Goal: Transaction & Acquisition: Purchase product/service

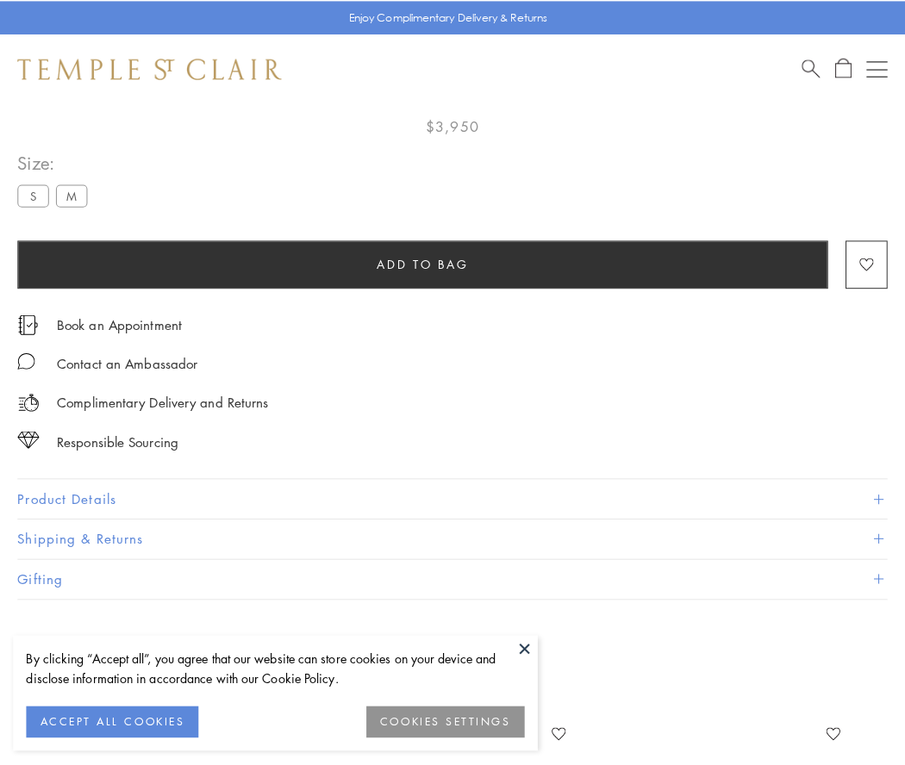
scroll to position [101, 0]
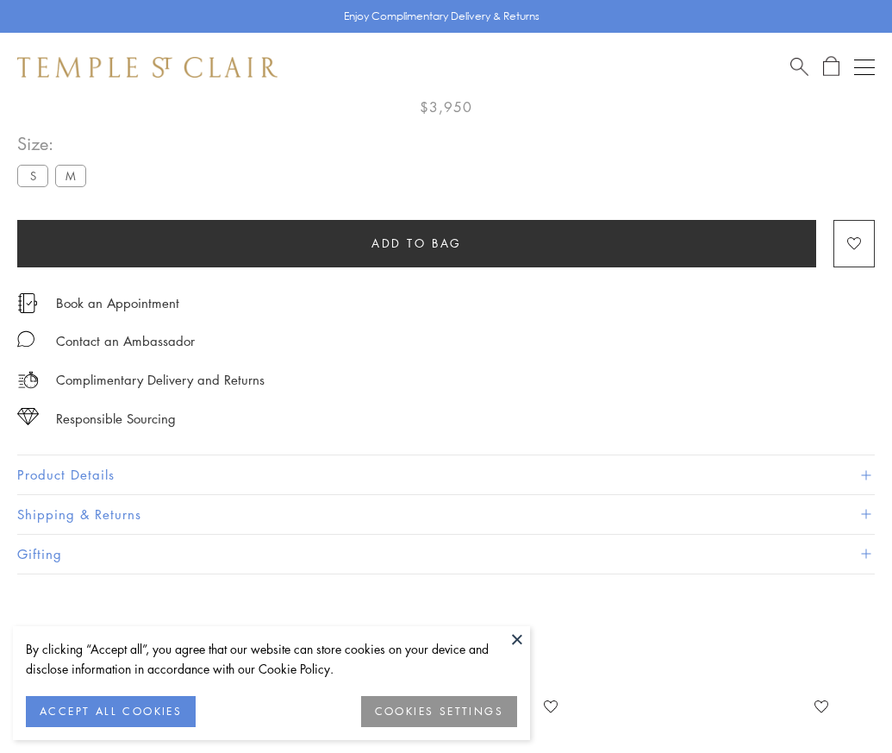
click at [416, 242] on span "Add to bag" at bounding box center [417, 243] width 91 height 19
